Goal: Information Seeking & Learning: Find specific fact

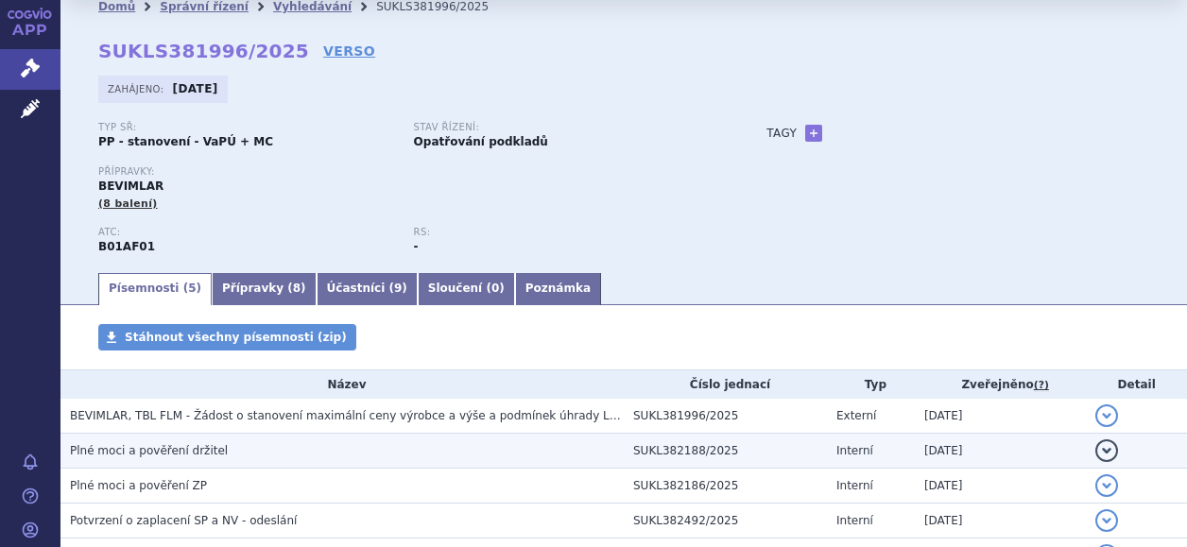
scroll to position [95, 0]
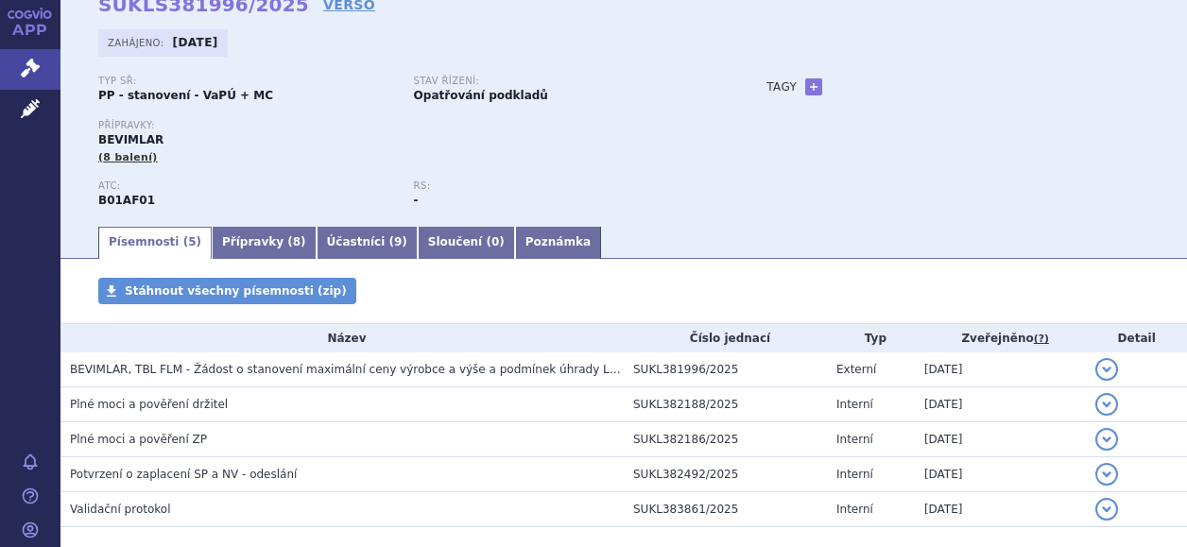
click at [251, 262] on section "Domů Správní řízení Vyhledávání SUKLS381996/2025 SUKLS381996/2025 VERSO [GEOGRA…" at bounding box center [624, 293] width 1127 height 695
click at [246, 251] on link "Přípravky ( 8 )" at bounding box center [264, 243] width 105 height 32
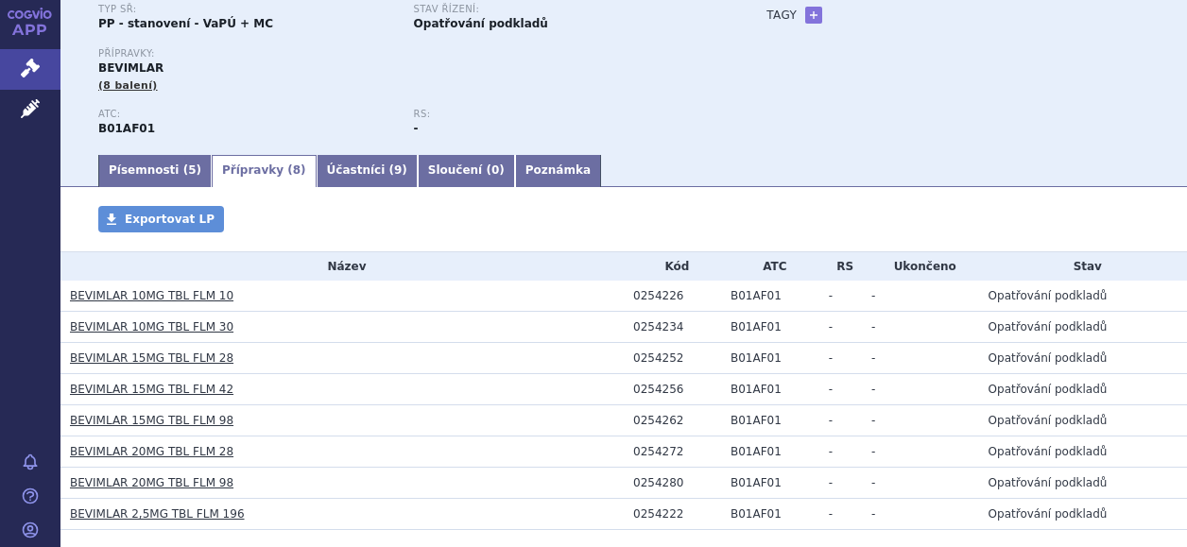
scroll to position [263, 0]
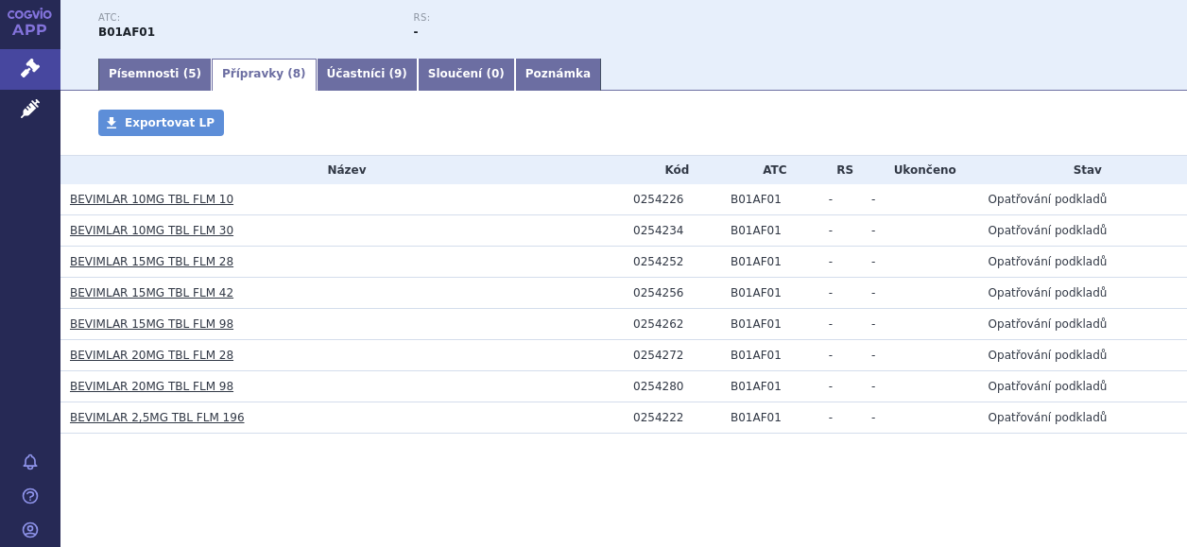
click at [143, 81] on link "Písemnosti ( 5 )" at bounding box center [154, 75] width 113 height 32
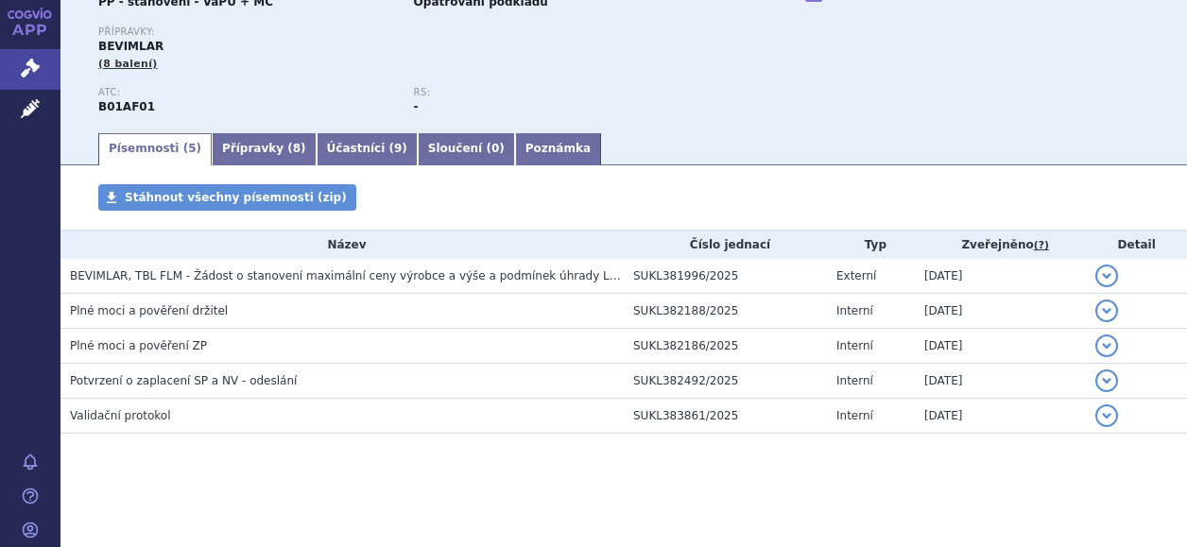
scroll to position [188, 0]
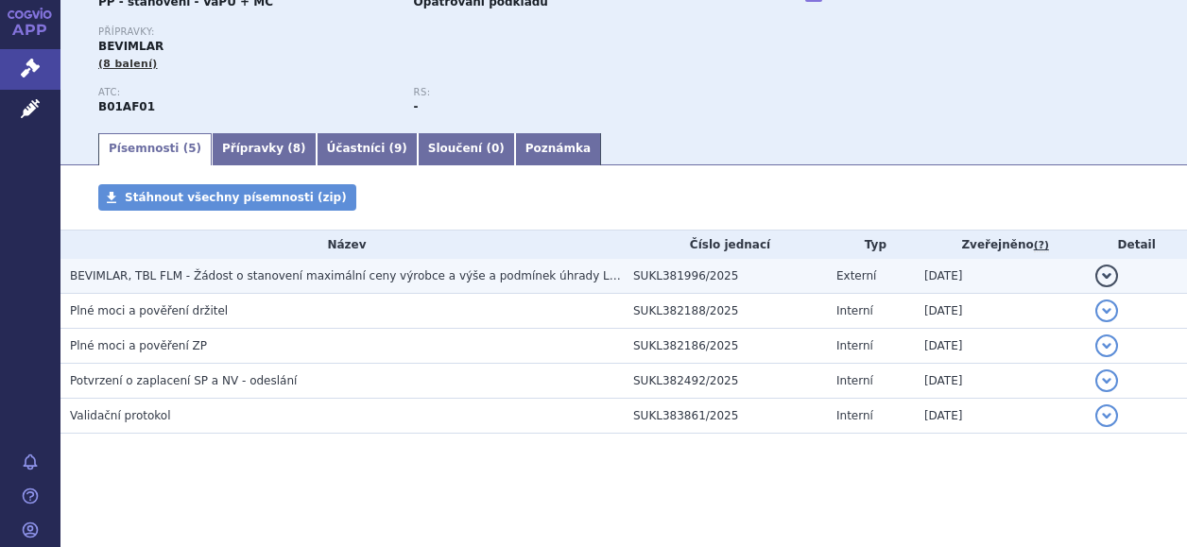
click at [206, 274] on span "BEVIMLAR, TBL FLM - Žádost o stanovení maximální ceny výrobce a výše a podmínek…" at bounding box center [356, 275] width 573 height 13
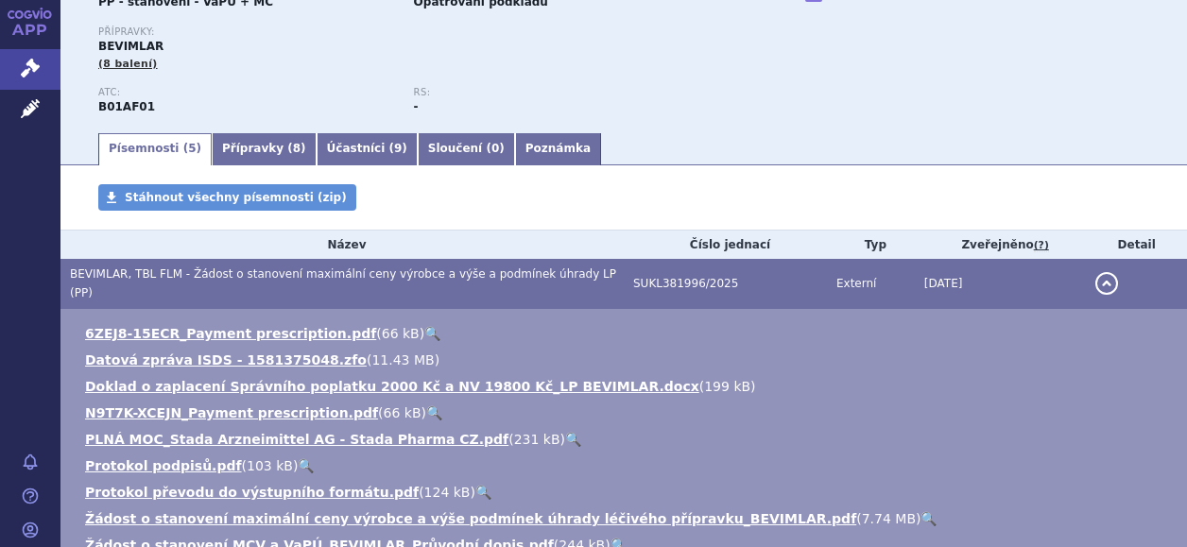
click at [250, 272] on span "BEVIMLAR, TBL FLM - Žádost o stanovení maximální ceny výrobce a výše a podmínek…" at bounding box center [343, 284] width 546 height 32
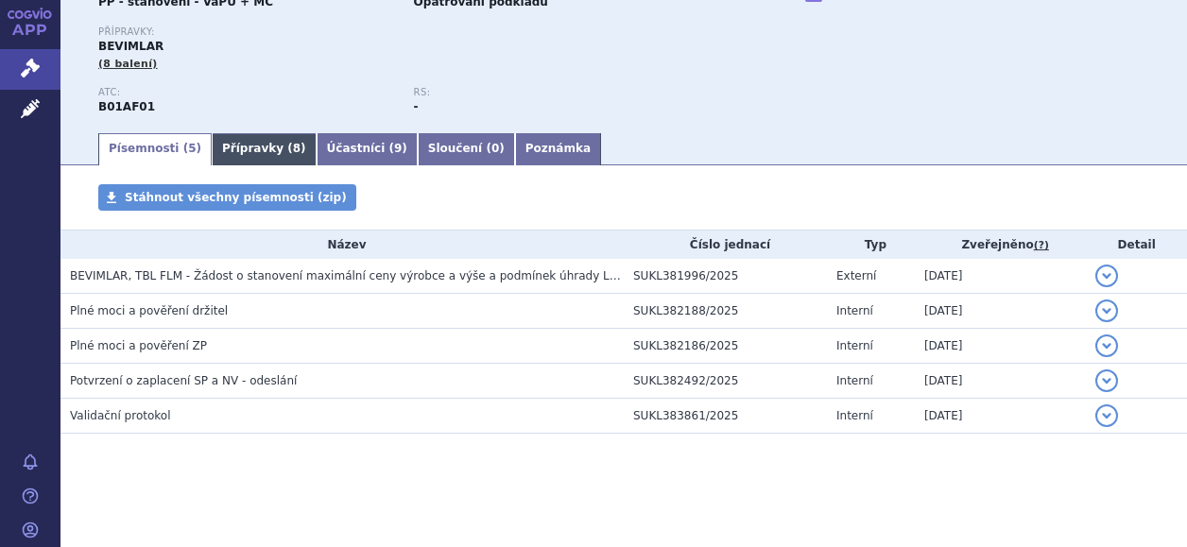
click at [242, 154] on link "Přípravky ( 8 )" at bounding box center [264, 149] width 105 height 32
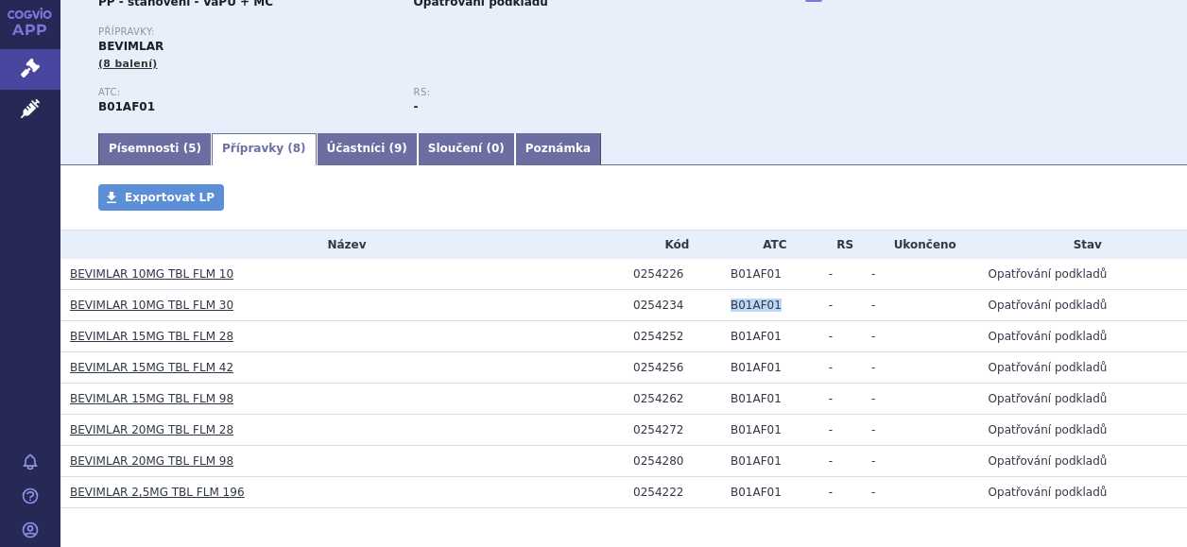
drag, startPoint x: 776, startPoint y: 305, endPoint x: 717, endPoint y: 305, distance: 59.6
click at [721, 305] on td "B01AF01" at bounding box center [770, 305] width 98 height 31
copy td "B01AF01"
click at [317, 152] on link "Účastníci ( 9 )" at bounding box center [367, 149] width 101 height 32
